Goal: Navigation & Orientation: Find specific page/section

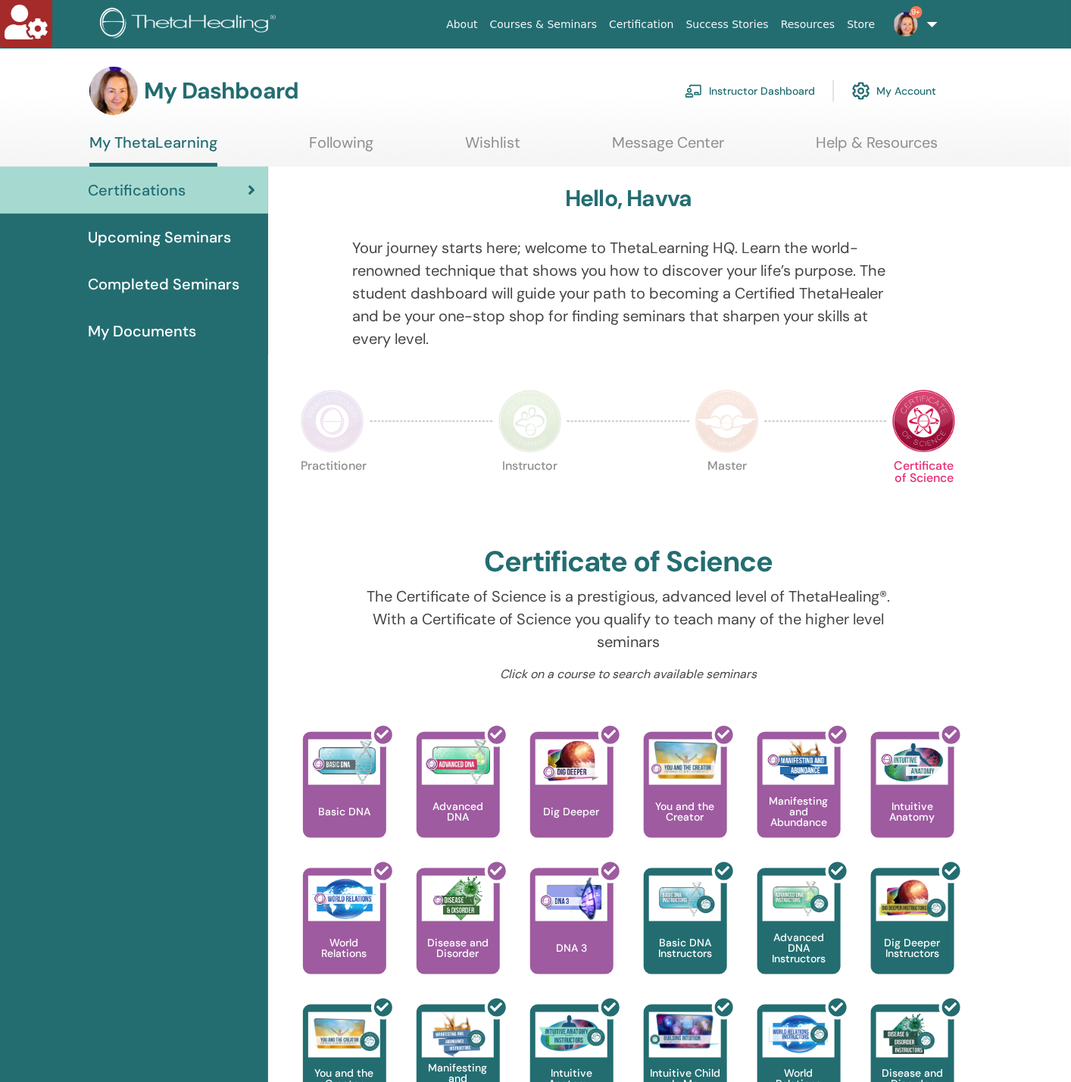
click at [746, 89] on link "Instructor Dashboard" at bounding box center [750, 90] width 130 height 33
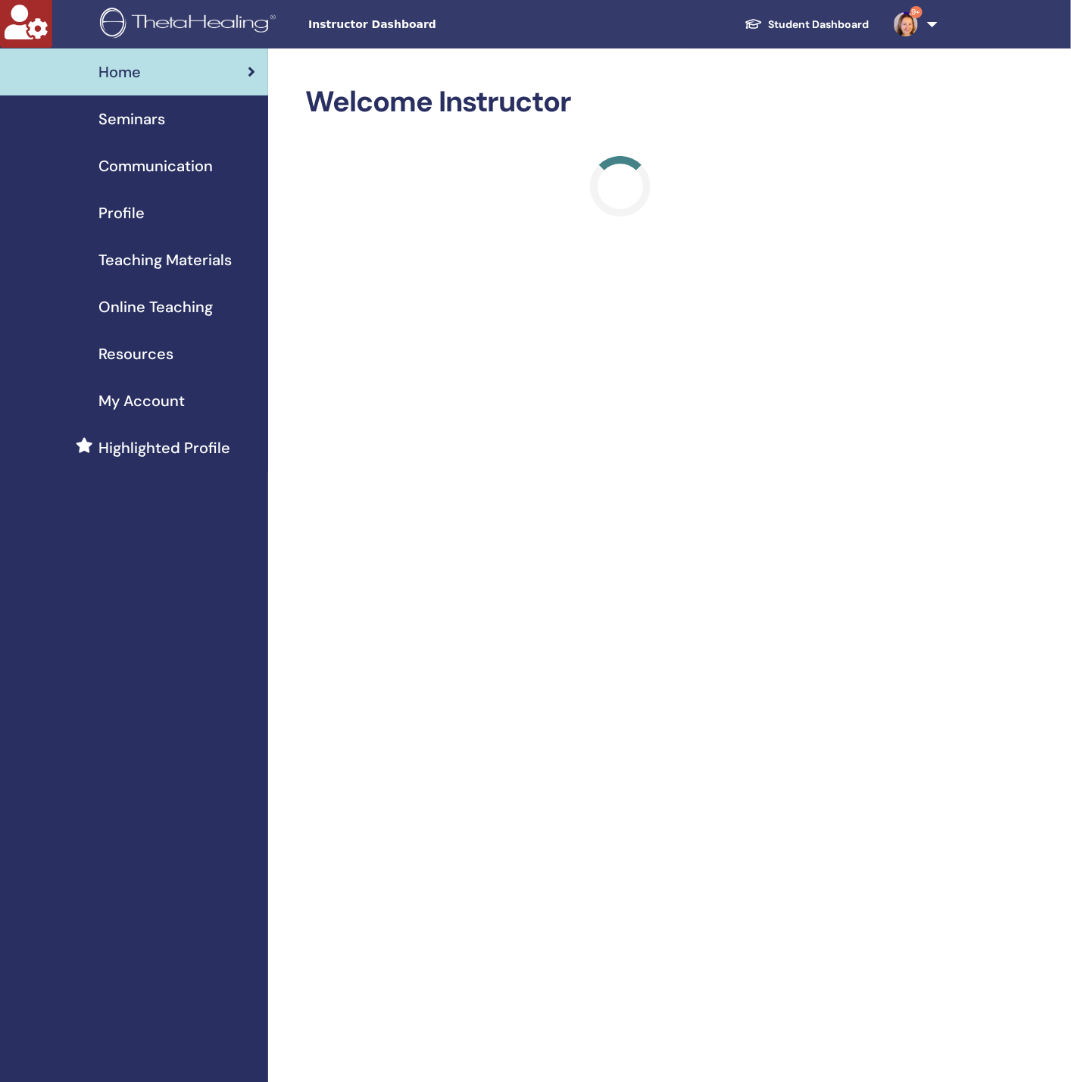
click at [170, 255] on span "Teaching Materials" at bounding box center [164, 260] width 133 height 23
click at [160, 307] on span "Online Teaching" at bounding box center [155, 306] width 114 height 23
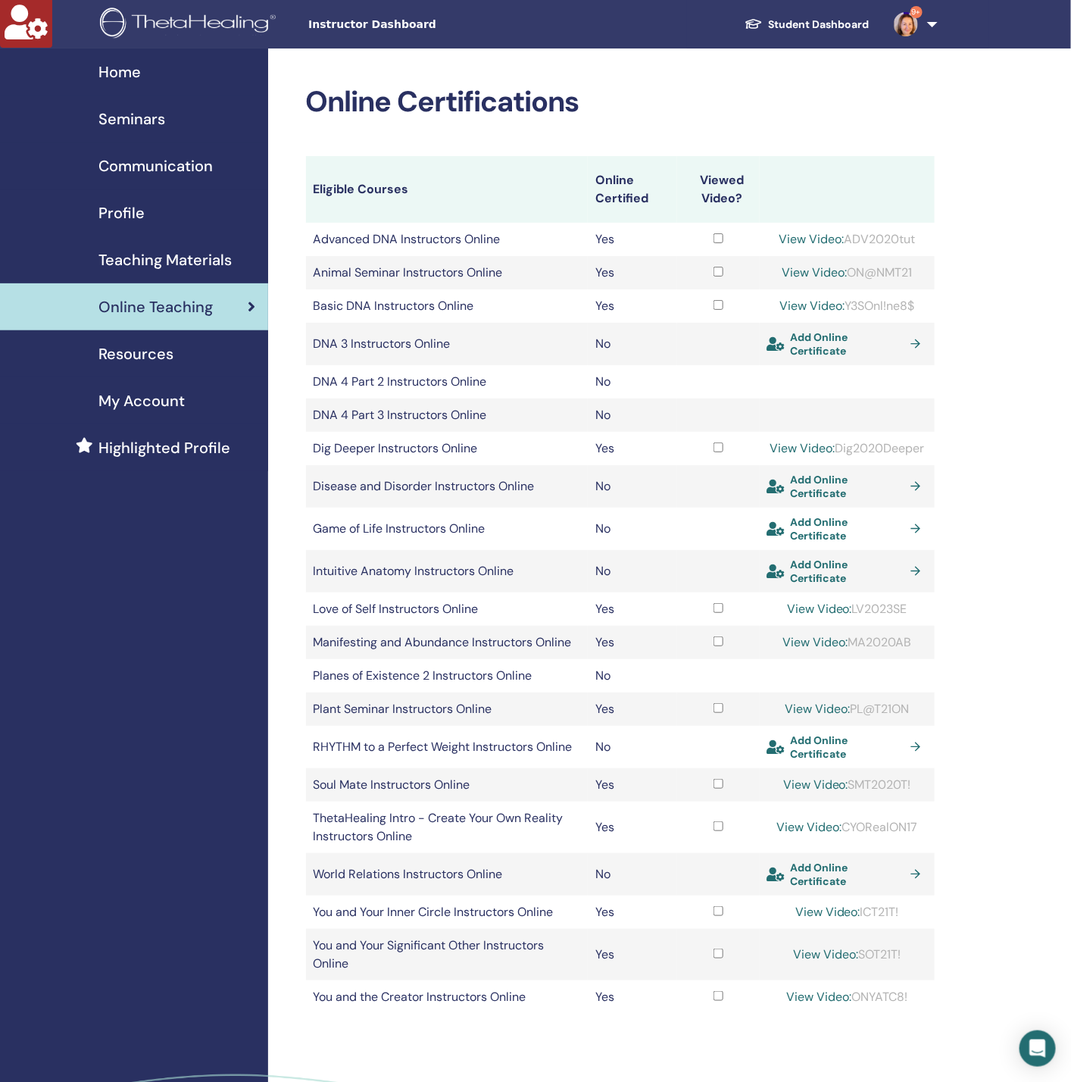
click at [195, 249] on span "Teaching Materials" at bounding box center [164, 260] width 133 height 23
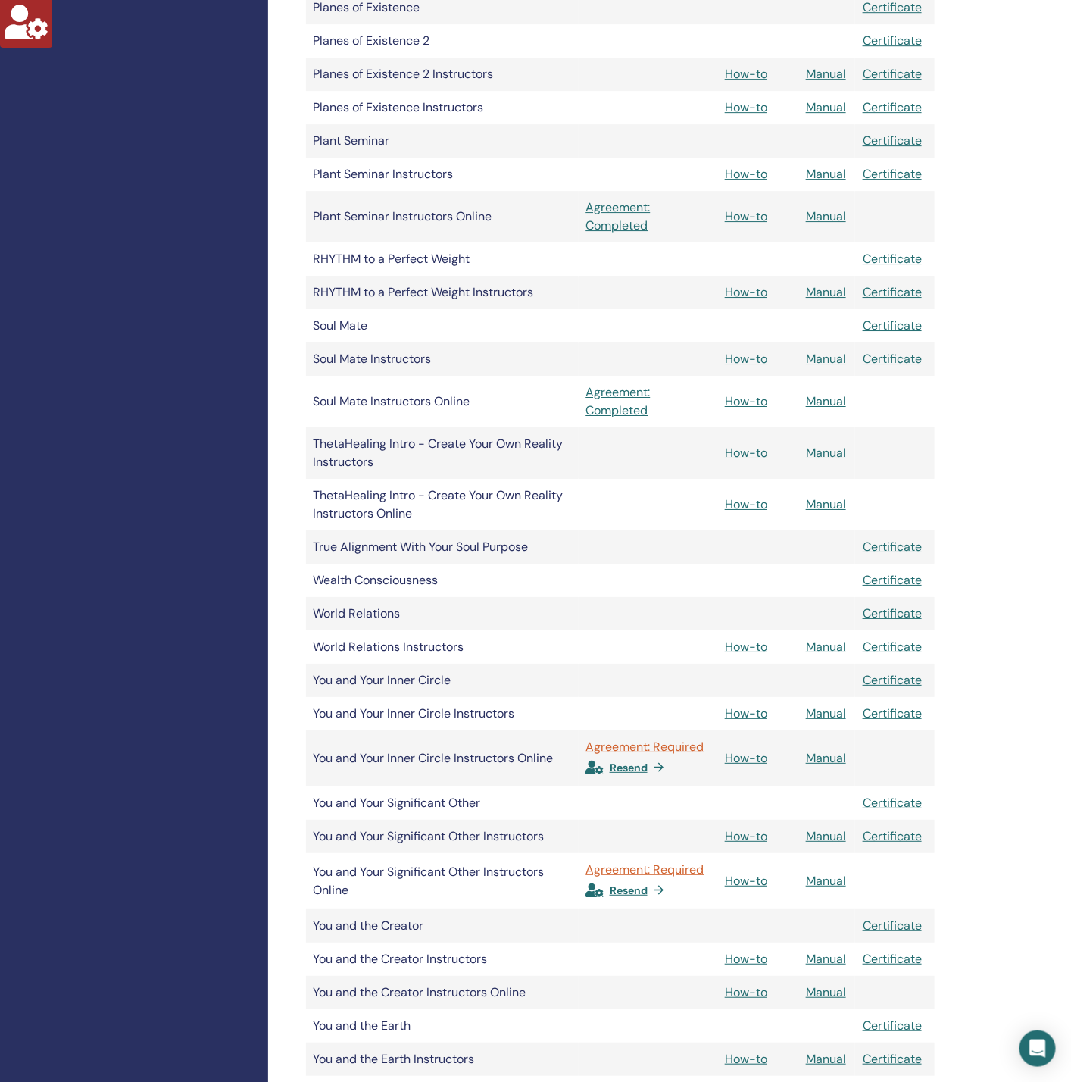
scroll to position [1932, 0]
